Goal: Contribute content

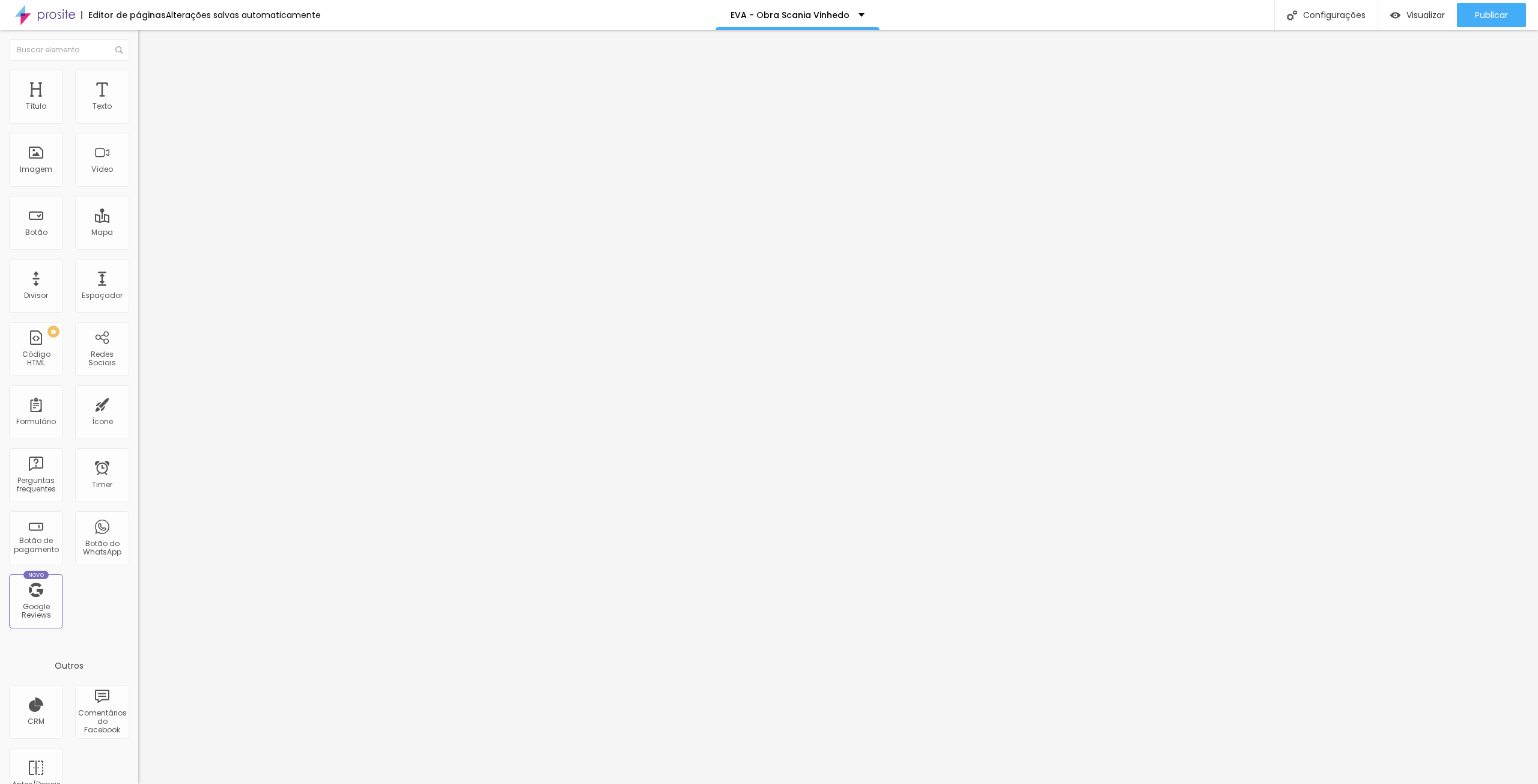
click at [139, 113] on input "[URL][DOMAIN_NAME]" at bounding box center [211, 107] width 144 height 12
paste input "-zByMnH0sjI"
type input "[URL][DOMAIN_NAME]"
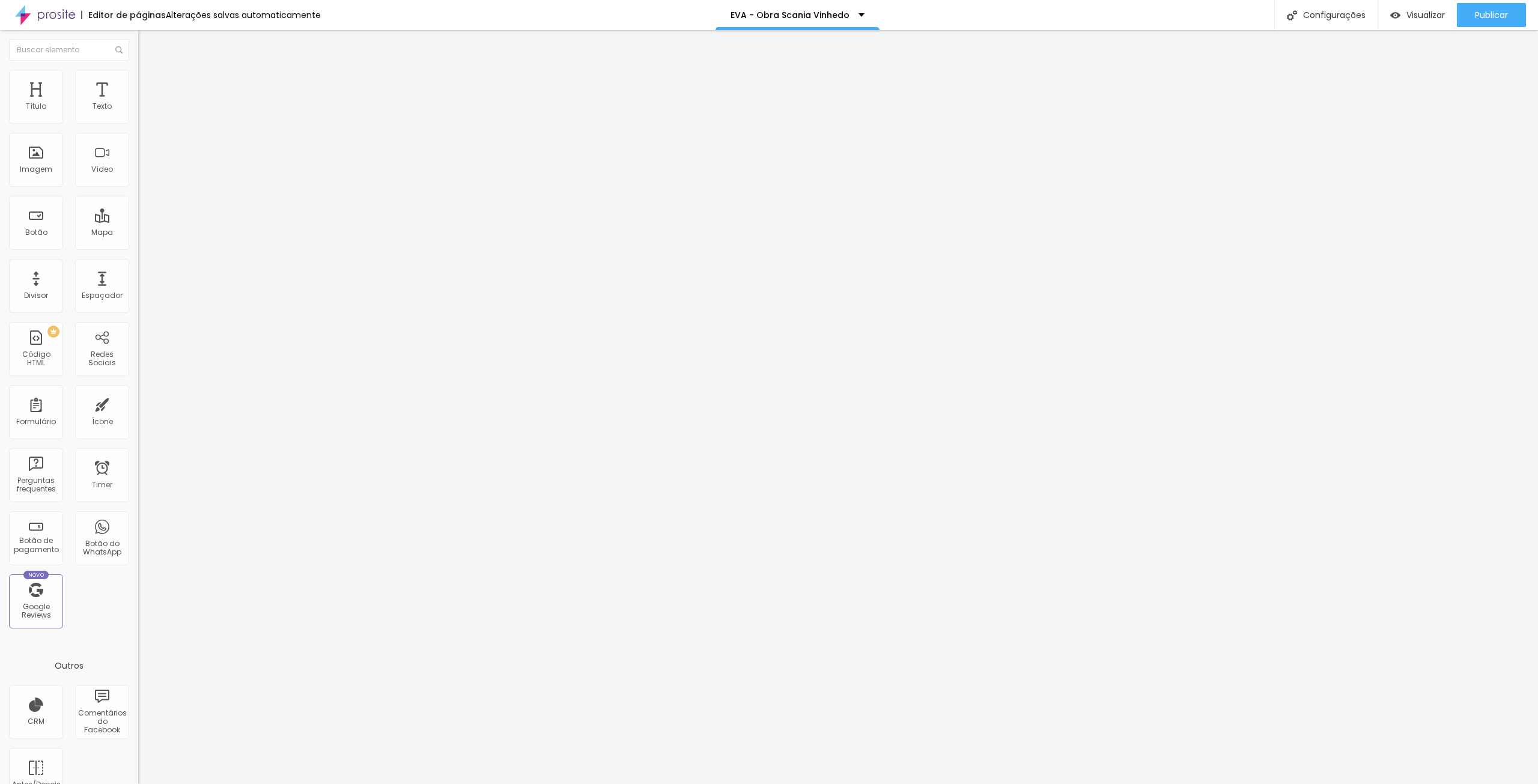
scroll to position [0, 0]
click at [139, 113] on input "[URL][DOMAIN_NAME]" at bounding box center [211, 107] width 144 height 12
paste input "Pt69y0lQw-A"
type input "[URL][DOMAIN_NAME]"
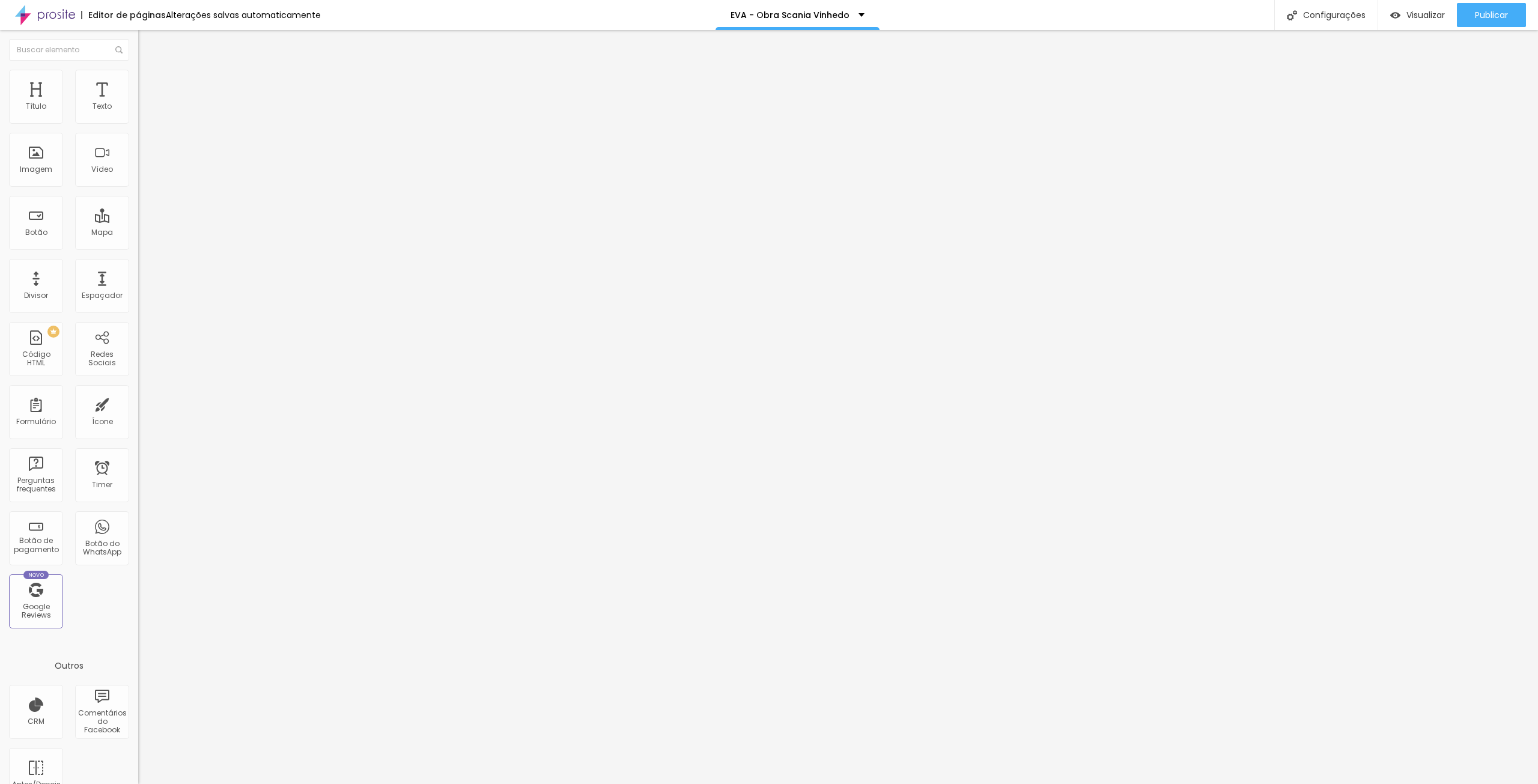
scroll to position [0, 0]
click at [1488, 20] on span "Publicar" at bounding box center [1492, 15] width 33 height 10
click at [1417, 14] on span "Visualizar" at bounding box center [1415, 15] width 38 height 10
